Goal: Transaction & Acquisition: Purchase product/service

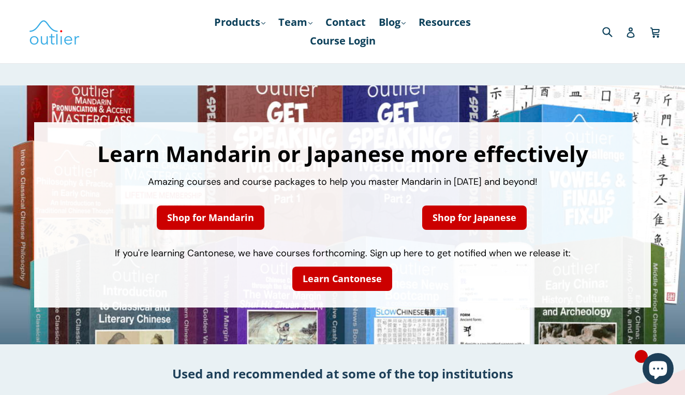
scroll to position [50, 0]
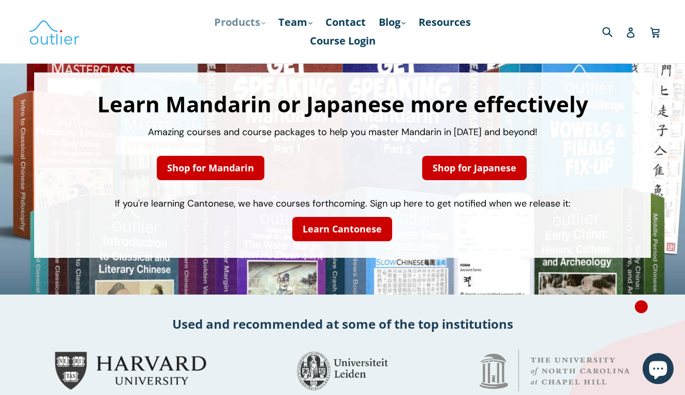
click at [257, 21] on link "Products .cls-1{fill:#231f20} expand" at bounding box center [240, 22] width 62 height 19
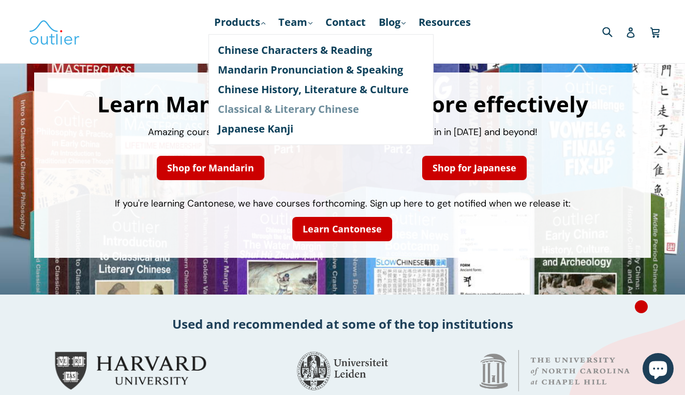
click at [269, 115] on link "Classical & Literary Chinese" at bounding box center [321, 109] width 206 height 20
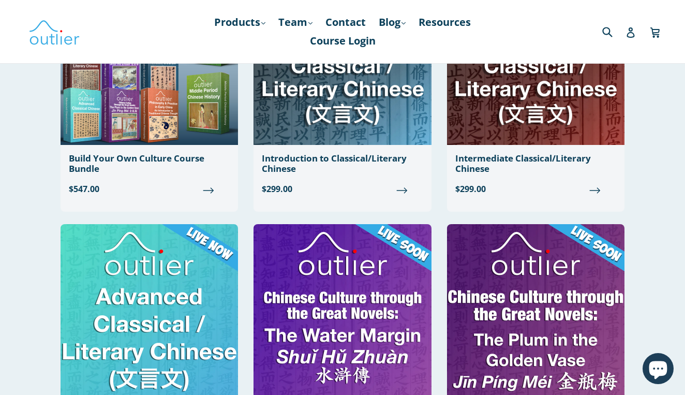
scroll to position [272, 0]
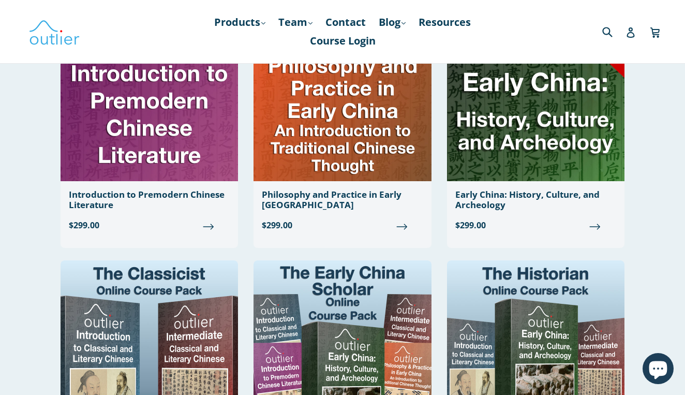
click at [44, 212] on div "Build Your Own Culture Course Bundle $547.00 Introduction to Classical/Literary…" at bounding box center [342, 251] width 621 height 1548
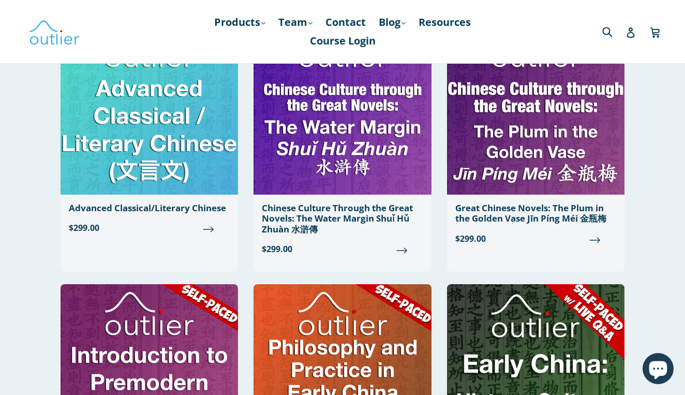
scroll to position [0, 0]
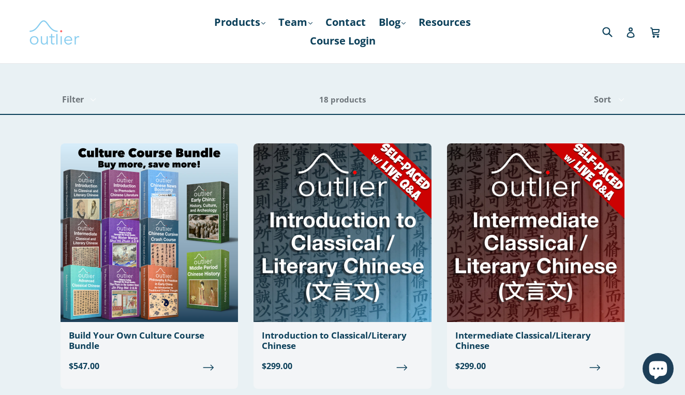
click at [58, 34] on img at bounding box center [54, 32] width 52 height 30
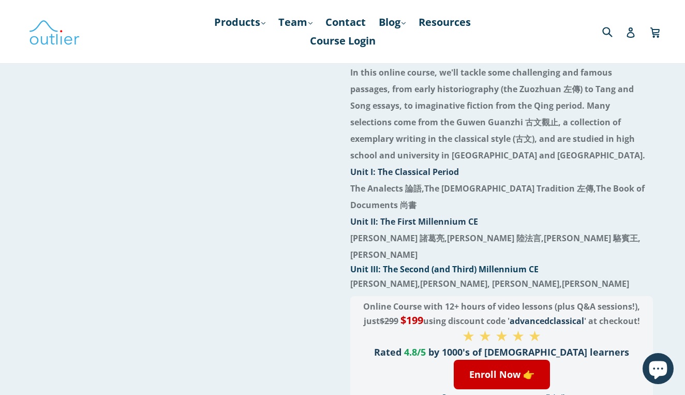
scroll to position [52, 0]
